Goal: Task Accomplishment & Management: Complete application form

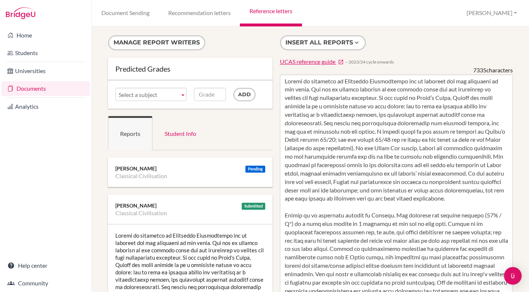
scroll to position [461, 0]
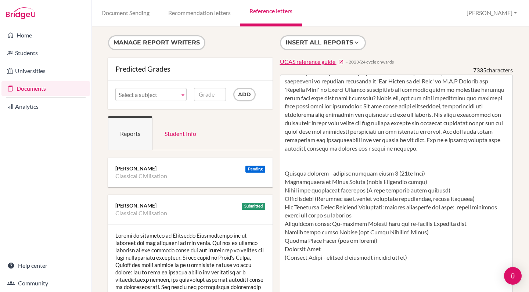
click at [29, 89] on link "Documents" at bounding box center [45, 88] width 89 height 15
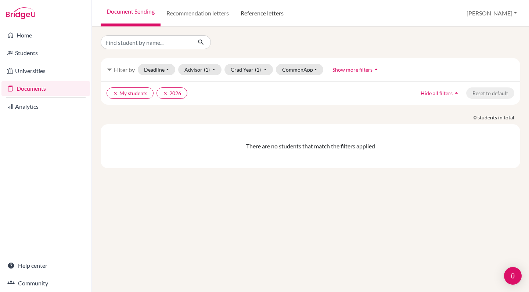
click at [263, 12] on link "Reference letters" at bounding box center [262, 13] width 55 height 26
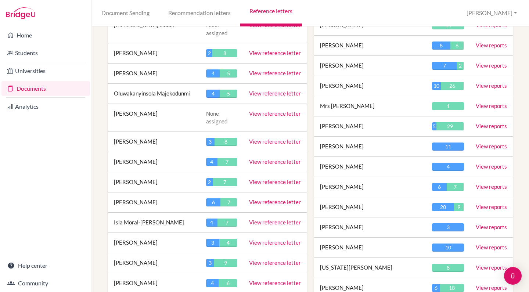
scroll to position [857, 0]
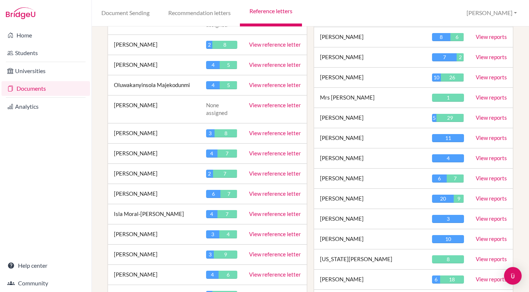
click at [274, 251] on link "View reference letter" at bounding box center [275, 254] width 52 height 7
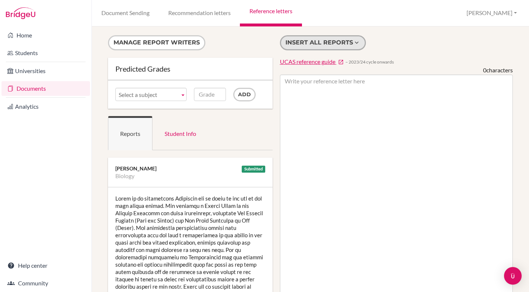
click at [326, 42] on button "Insert all reports" at bounding box center [323, 42] width 86 height 15
type textarea "[PERSON_NAME] is an exceptional Biologist who is right at the top of her very s…"
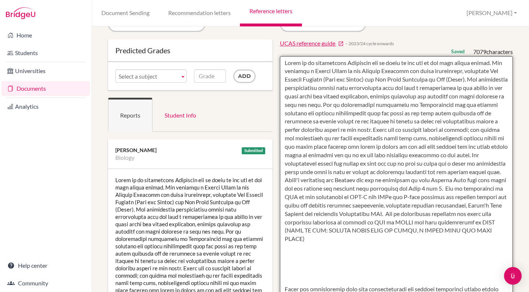
scroll to position [0, 0]
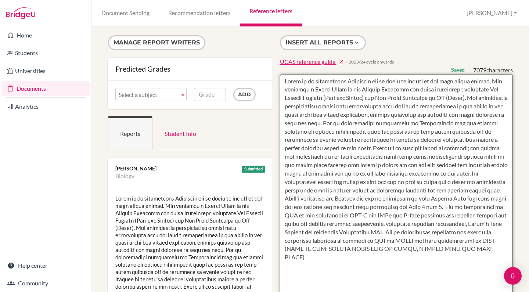
drag, startPoint x: 409, startPoint y: 228, endPoint x: 281, endPoint y: 77, distance: 198.1
click at [281, 77] on textarea at bounding box center [396, 287] width 233 height 425
